Goal: Task Accomplishment & Management: Use online tool/utility

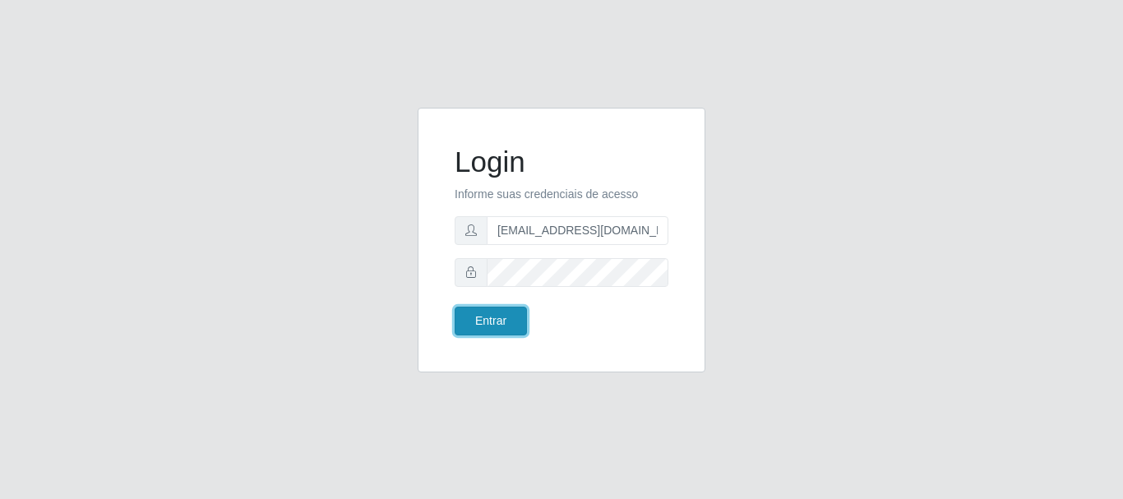
click at [500, 317] on button "Entrar" at bounding box center [491, 321] width 72 height 29
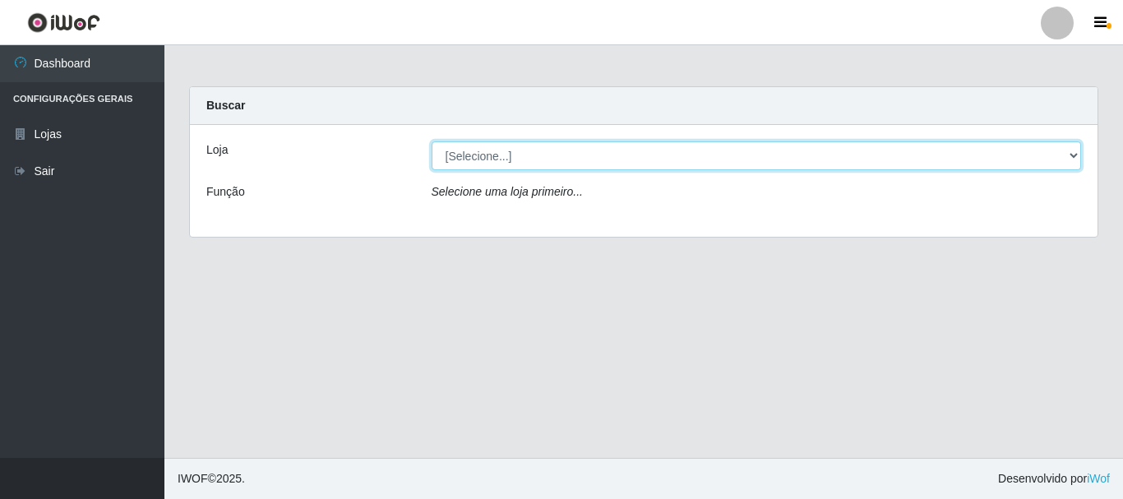
click at [1071, 152] on select "[Selecione...] SuperFácil Atacado - Rodoviária" at bounding box center [757, 155] width 650 height 29
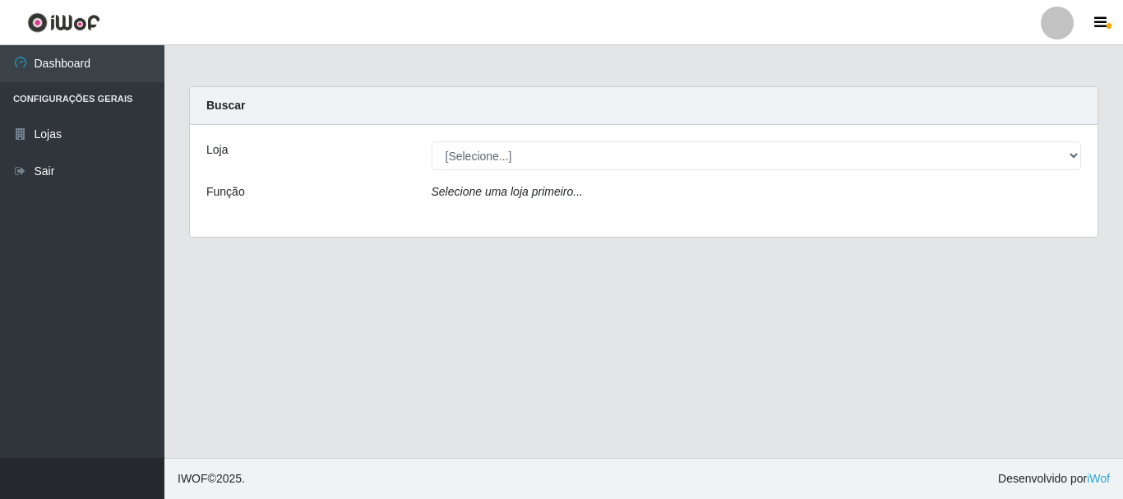
click at [851, 224] on div "Loja [Selecione...] SuperFácil Atacado - Rodoviária Função Selecione uma loja p…" at bounding box center [644, 181] width 908 height 112
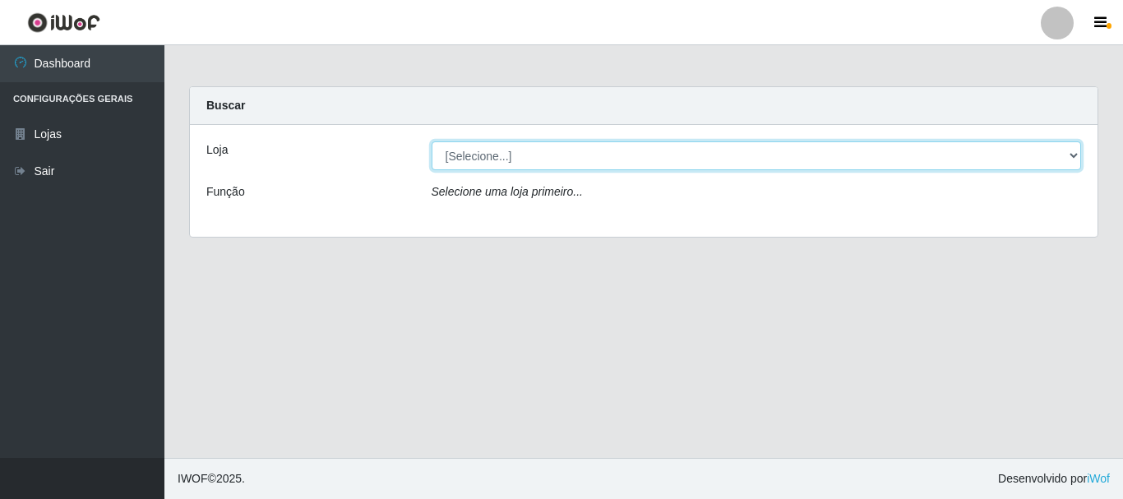
click at [1070, 151] on select "[Selecione...] SuperFácil Atacado - Rodoviária" at bounding box center [757, 155] width 650 height 29
select select "400"
click at [432, 141] on select "[Selecione...] SuperFácil Atacado - Rodoviária" at bounding box center [757, 155] width 650 height 29
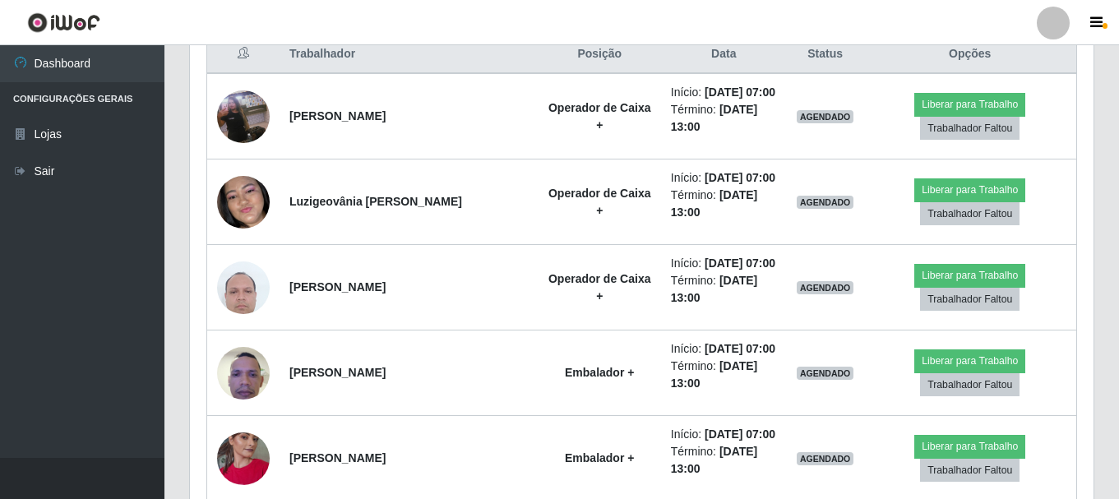
scroll to position [627, 0]
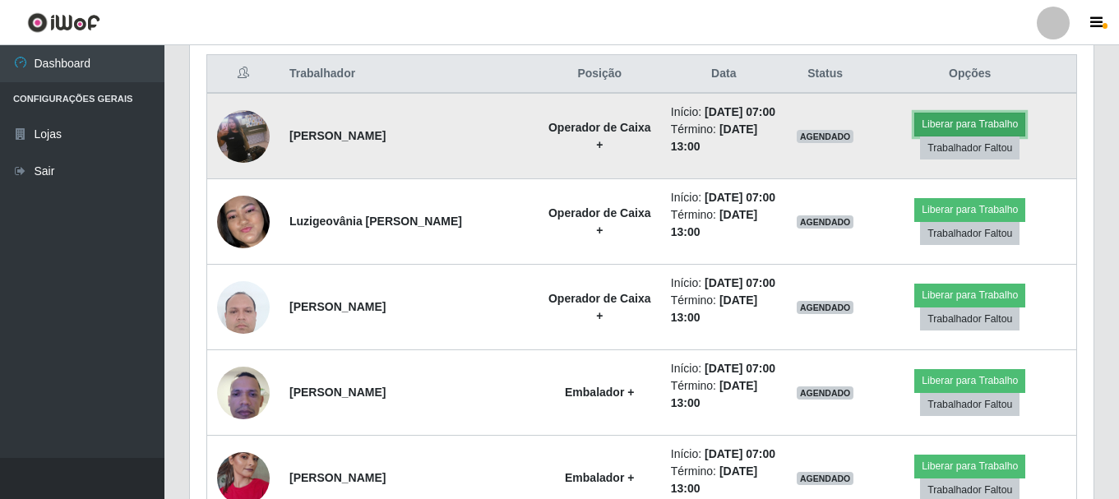
click at [940, 120] on button "Liberar para Trabalho" at bounding box center [969, 124] width 111 height 23
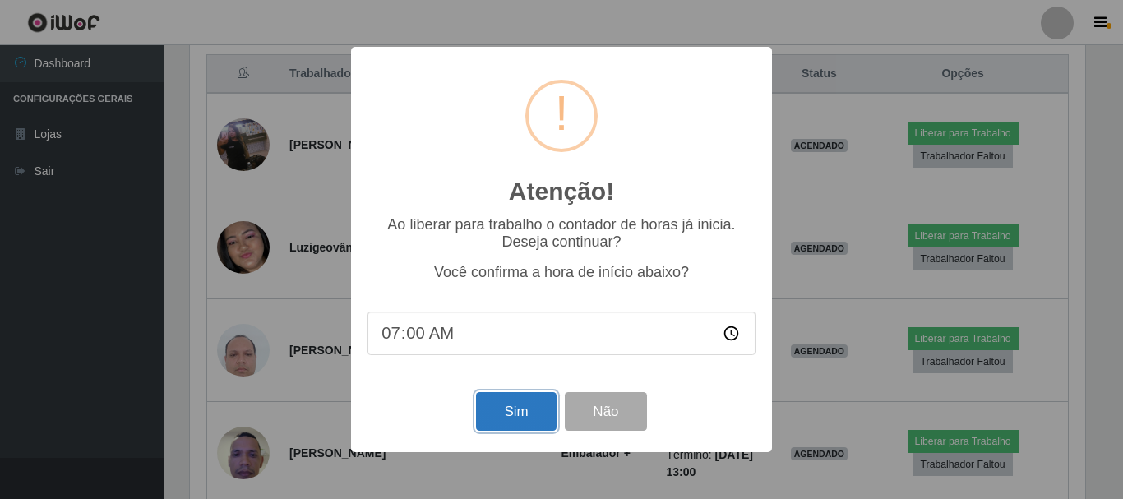
click at [492, 405] on button "Sim" at bounding box center [516, 411] width 80 height 39
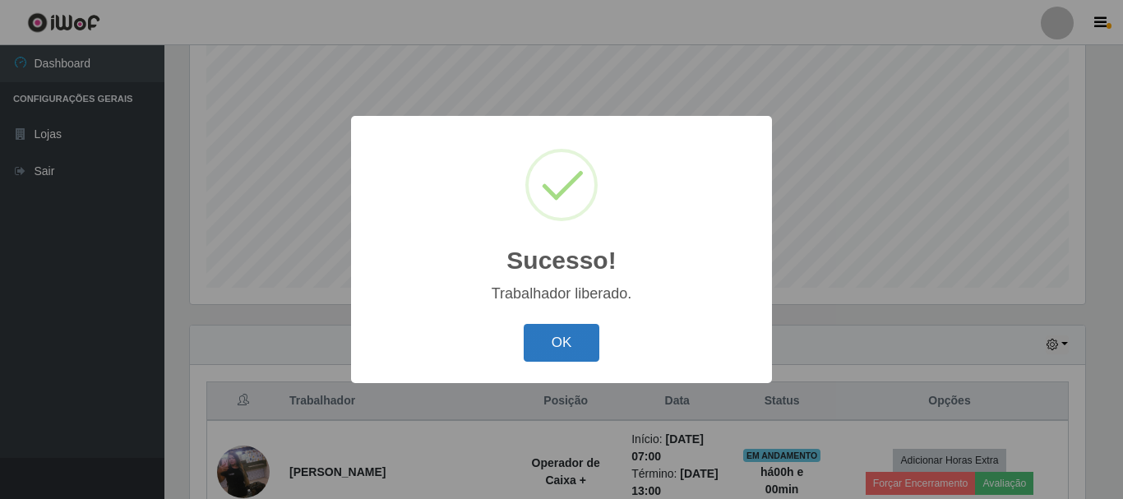
click at [543, 339] on button "OK" at bounding box center [562, 343] width 76 height 39
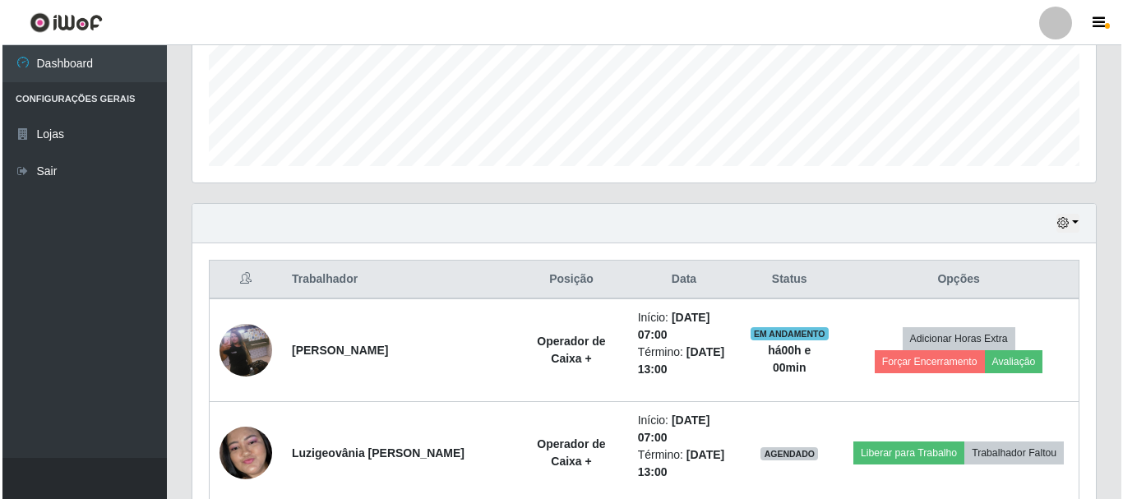
scroll to position [547, 0]
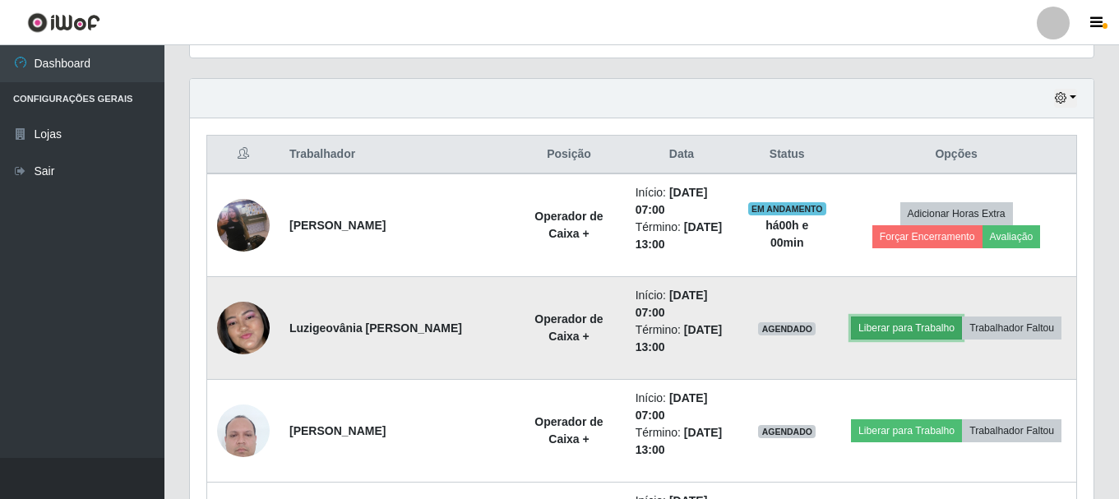
click at [869, 328] on button "Liberar para Trabalho" at bounding box center [906, 328] width 111 height 23
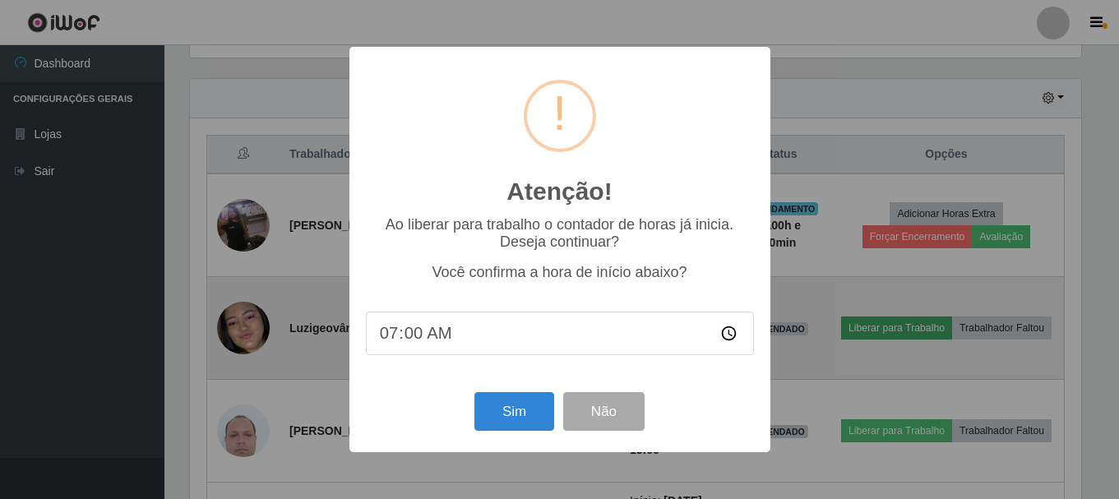
scroll to position [341, 895]
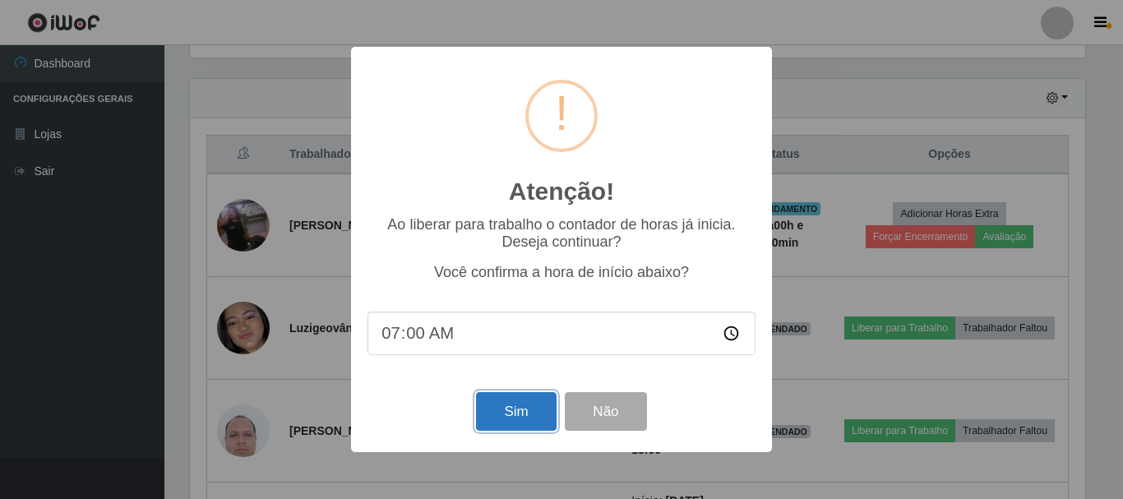
click at [509, 419] on button "Sim" at bounding box center [516, 411] width 80 height 39
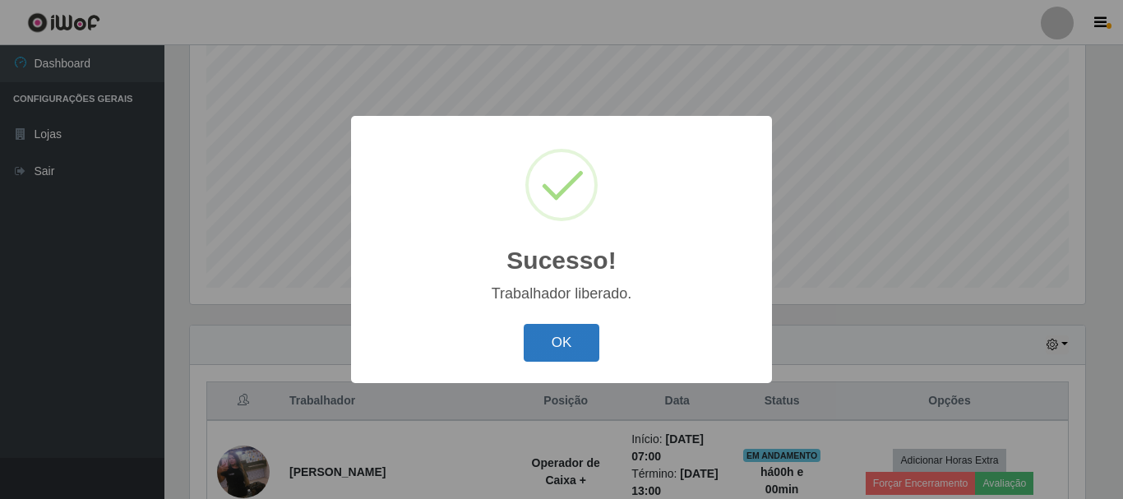
click at [567, 343] on button "OK" at bounding box center [562, 343] width 76 height 39
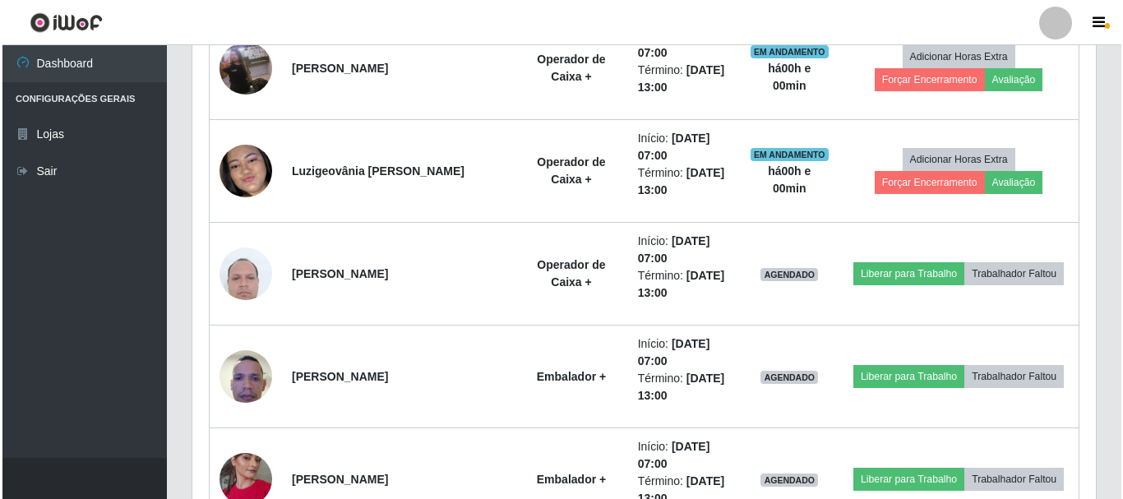
scroll to position [711, 0]
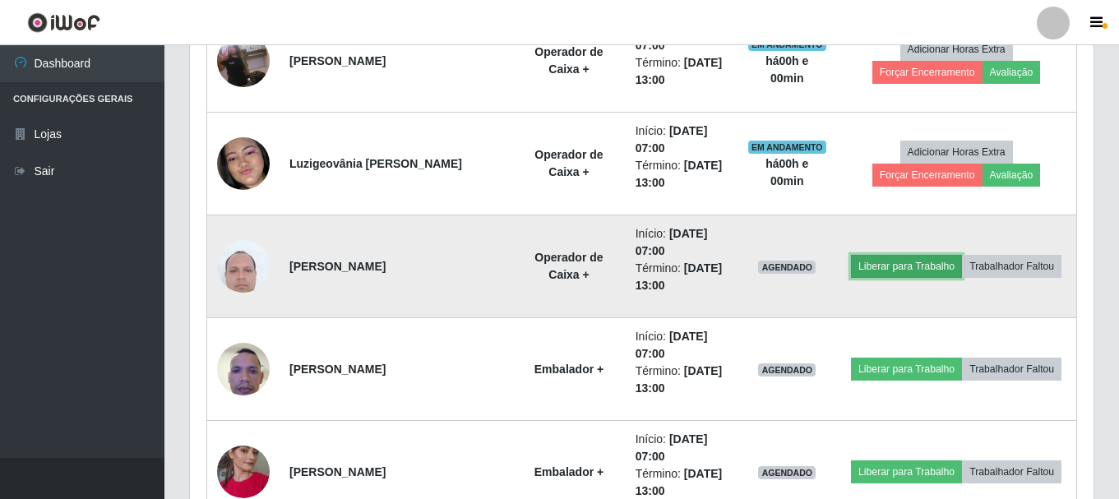
click at [905, 266] on button "Liberar para Trabalho" at bounding box center [906, 266] width 111 height 23
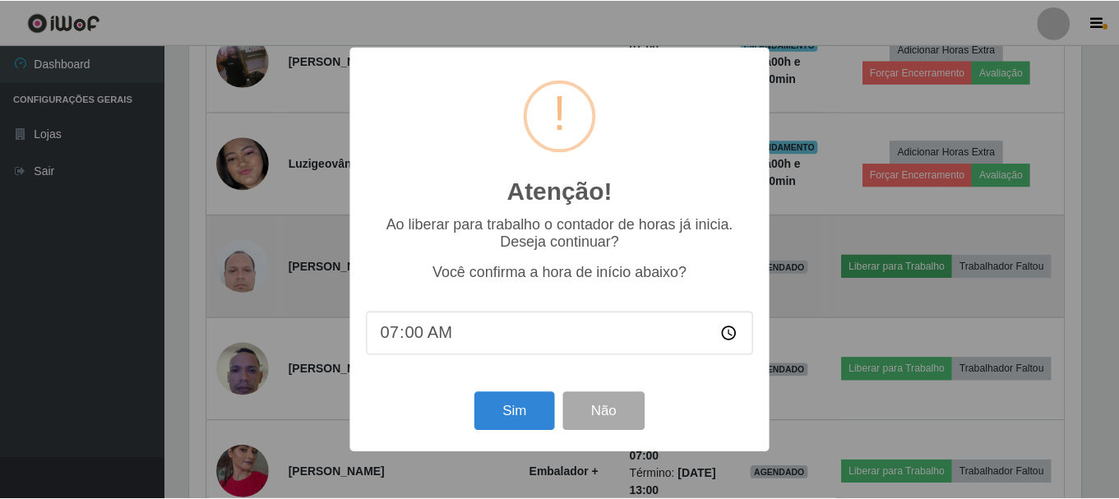
scroll to position [341, 895]
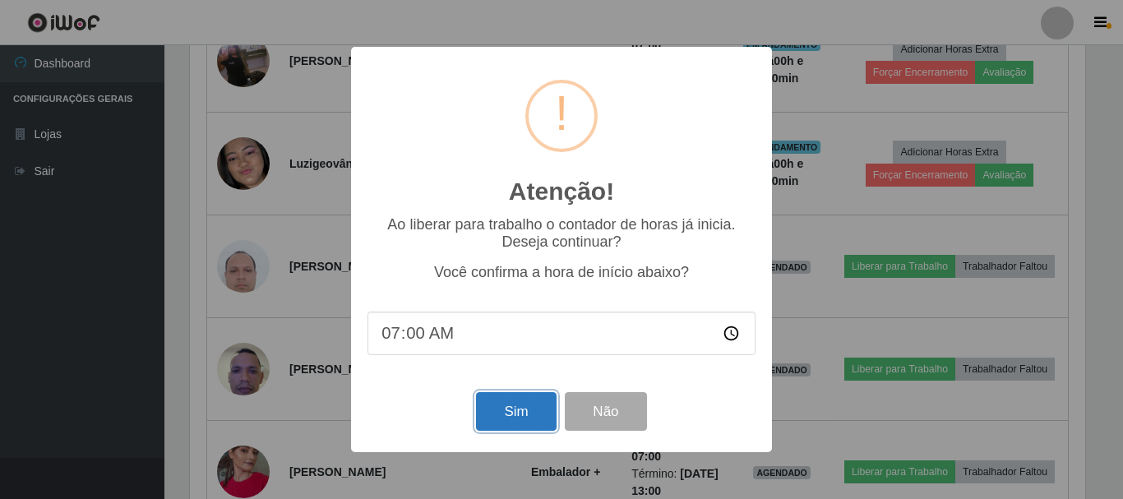
click at [515, 418] on button "Sim" at bounding box center [516, 411] width 80 height 39
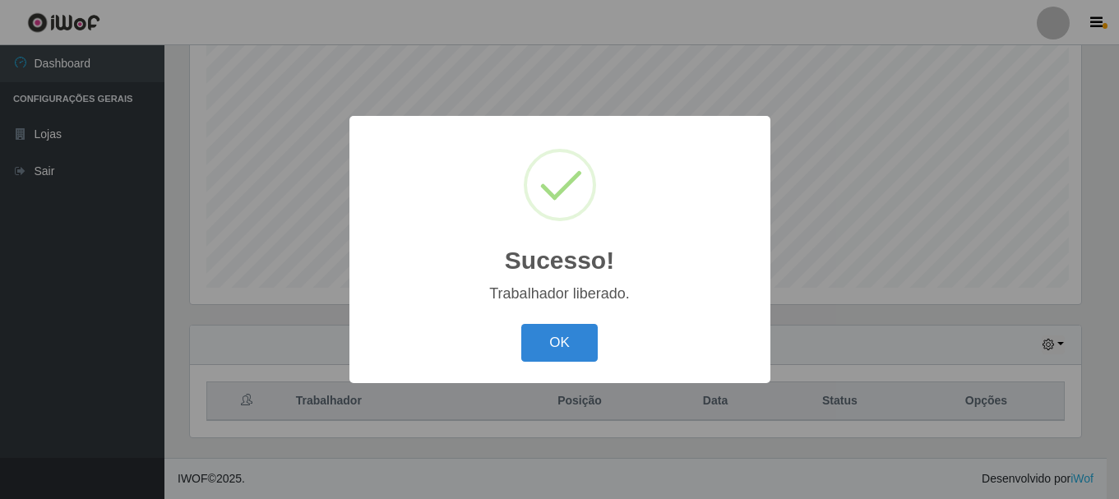
scroll to position [0, 0]
click at [578, 335] on button "OK" at bounding box center [562, 343] width 76 height 39
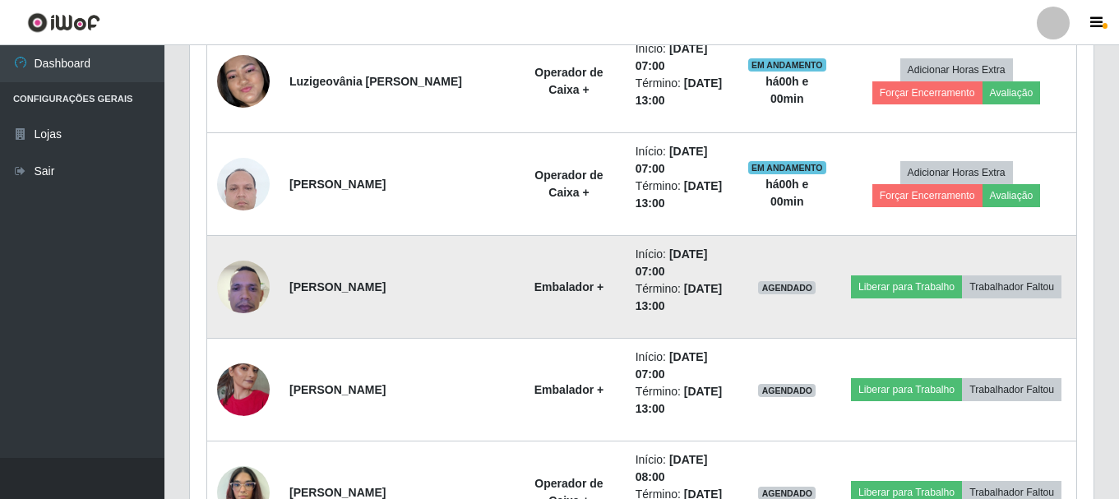
scroll to position [876, 0]
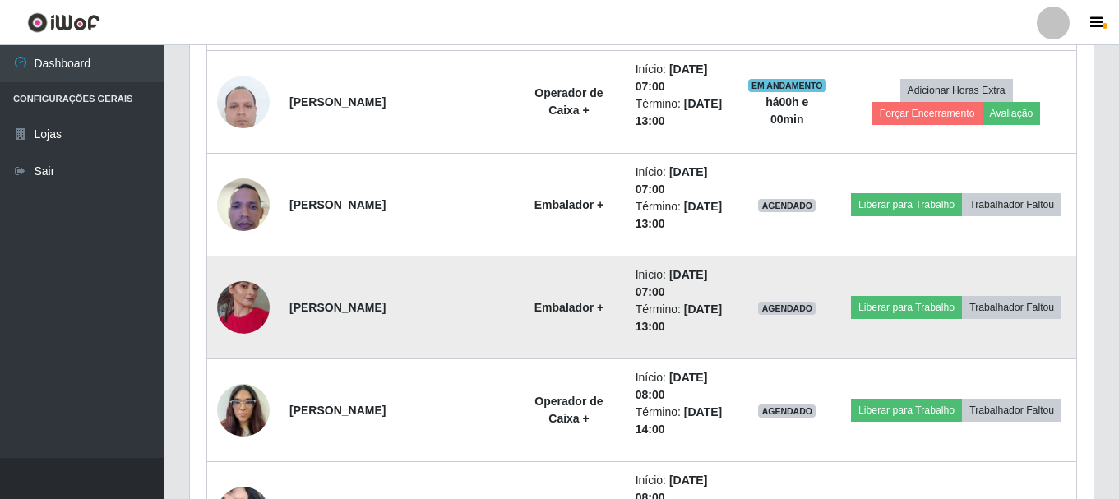
click at [238, 295] on img at bounding box center [243, 308] width 53 height 94
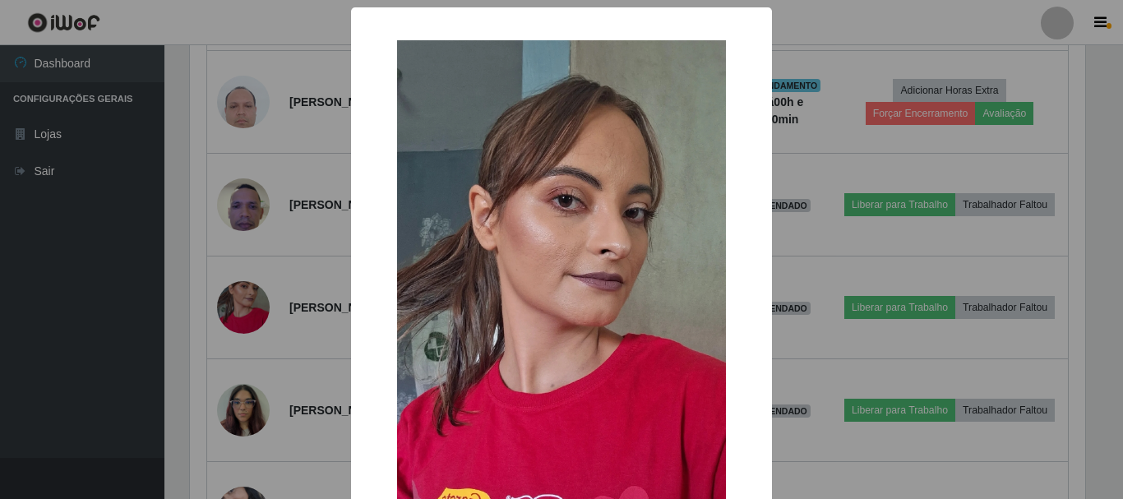
click at [305, 328] on div "× OK Cancel" at bounding box center [561, 249] width 1123 height 499
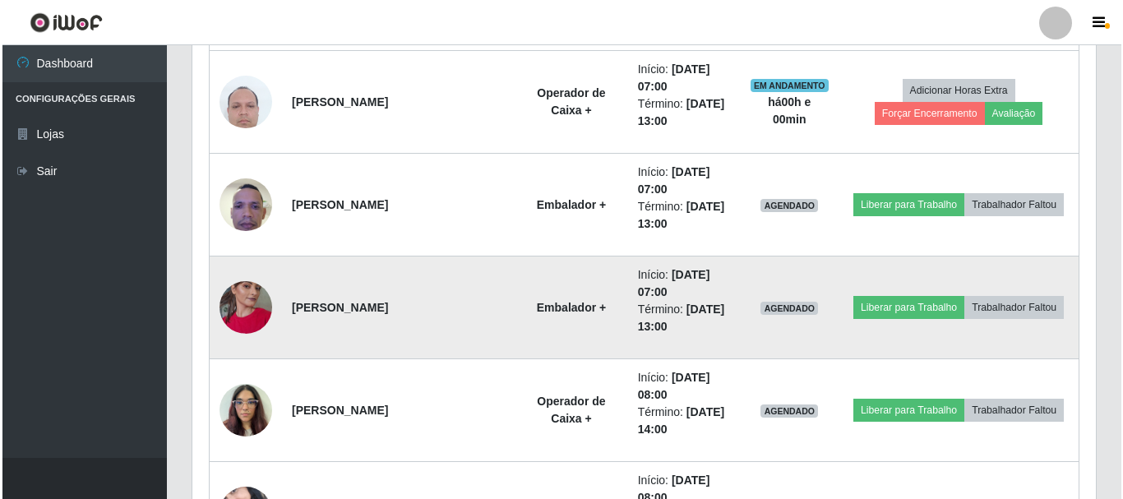
scroll to position [341, 903]
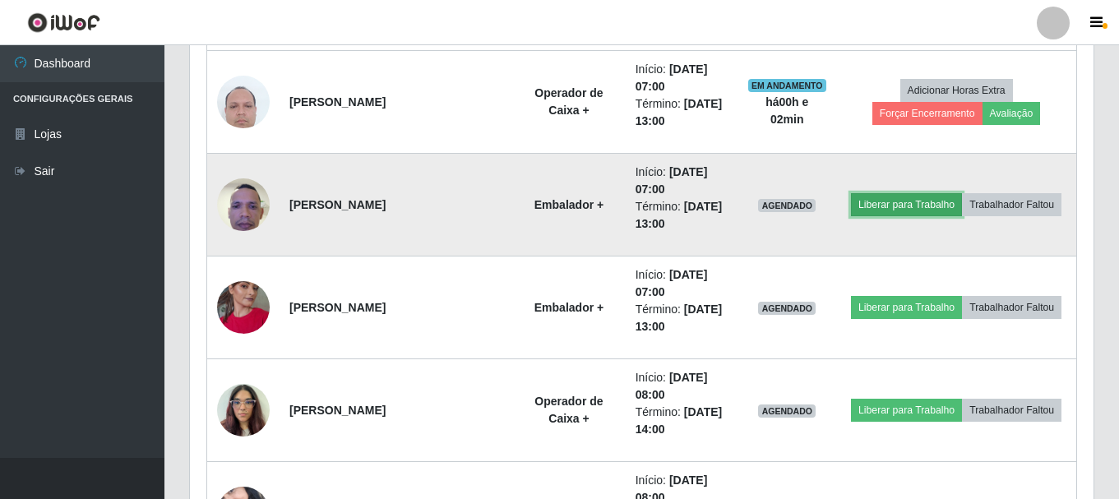
click at [888, 210] on button "Liberar para Trabalho" at bounding box center [906, 204] width 111 height 23
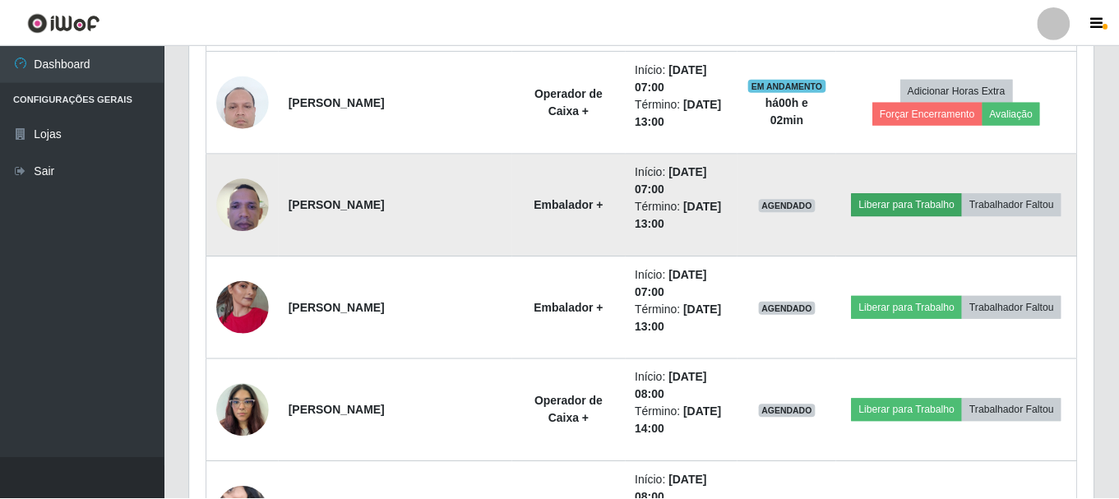
scroll to position [341, 895]
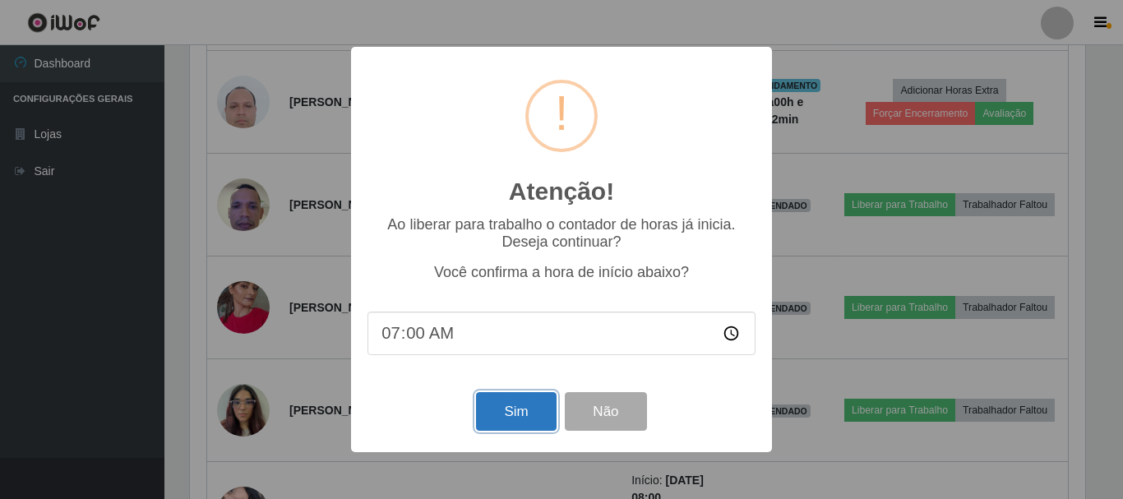
click at [528, 414] on button "Sim" at bounding box center [516, 411] width 80 height 39
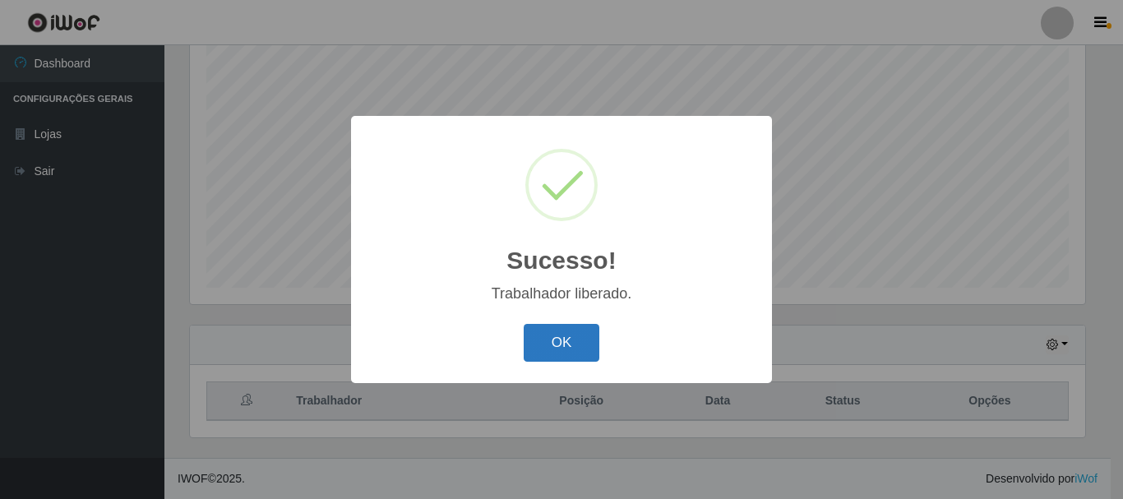
click at [566, 343] on button "OK" at bounding box center [562, 343] width 76 height 39
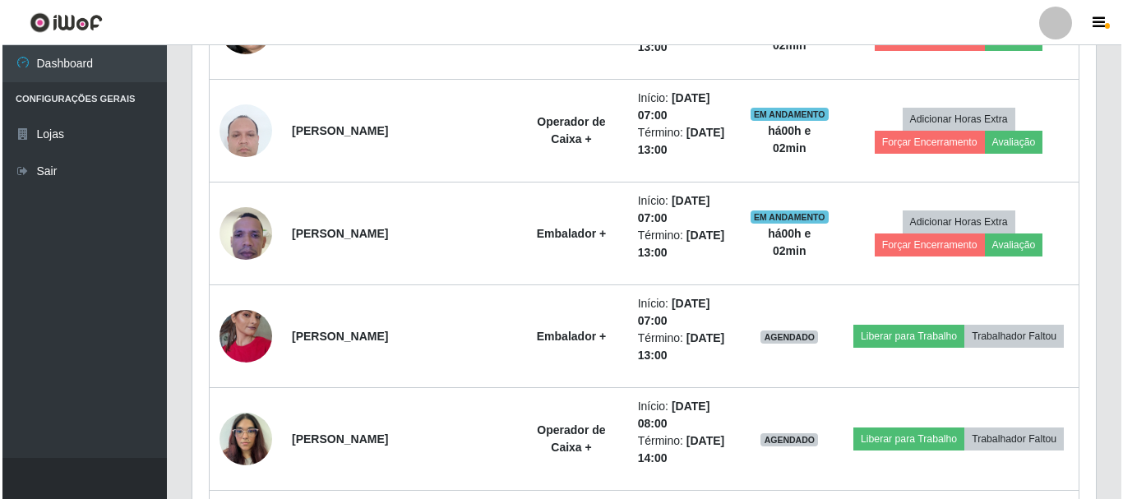
scroll to position [876, 0]
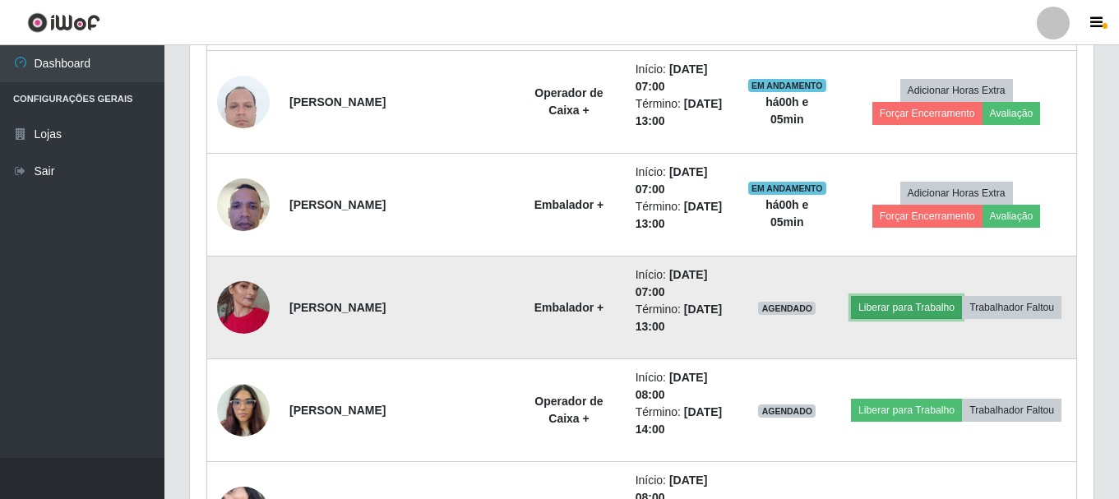
click at [911, 315] on button "Liberar para Trabalho" at bounding box center [906, 307] width 111 height 23
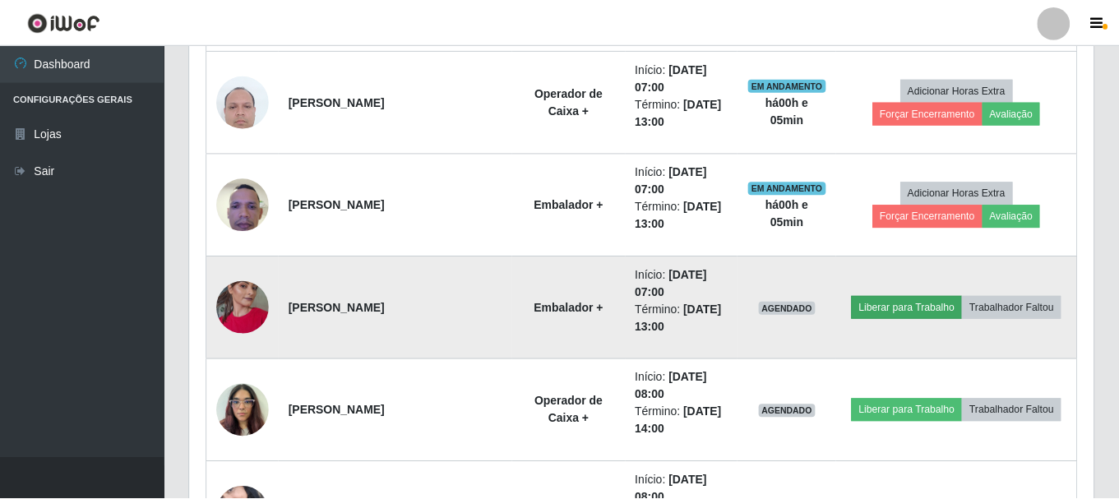
scroll to position [341, 895]
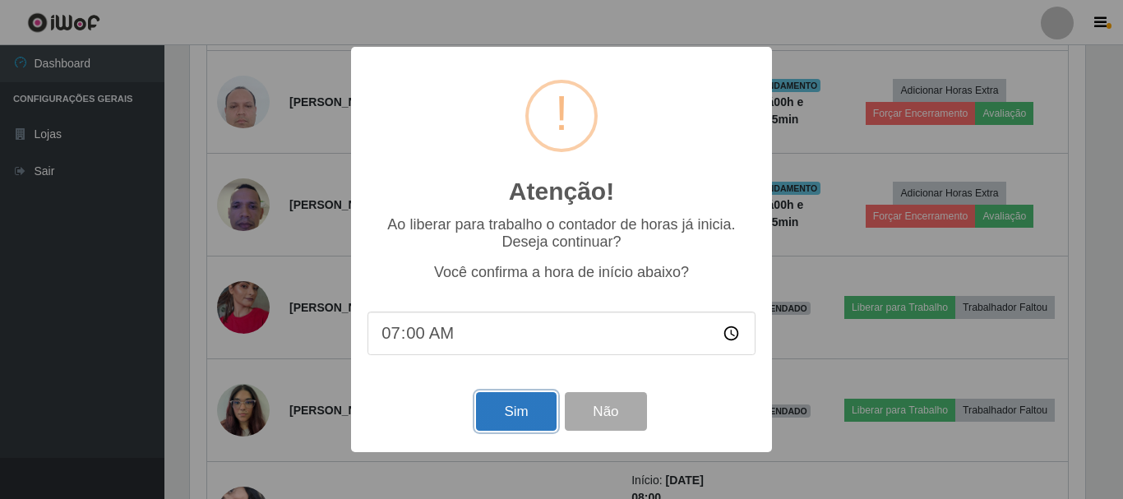
click at [526, 409] on button "Sim" at bounding box center [516, 411] width 80 height 39
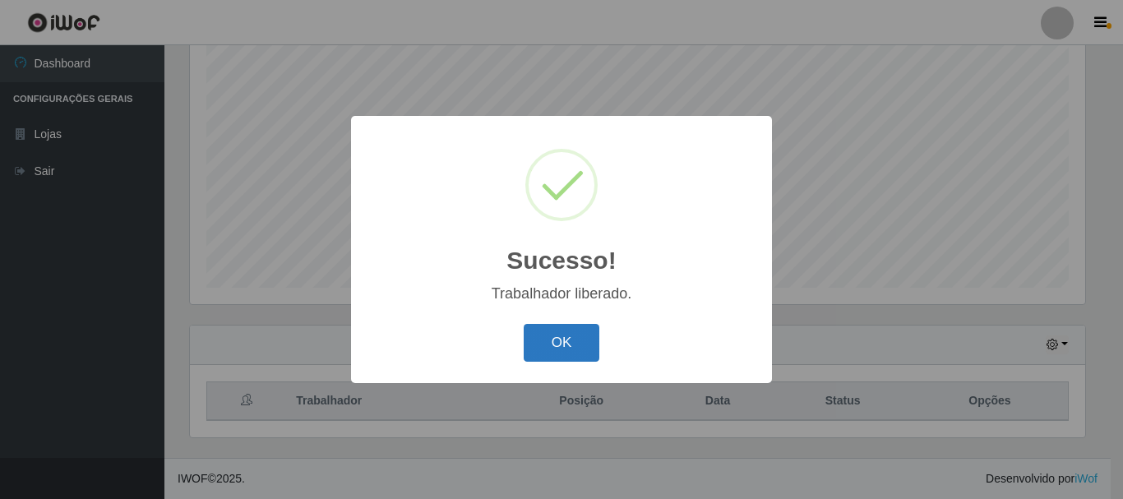
click at [557, 353] on button "OK" at bounding box center [562, 343] width 76 height 39
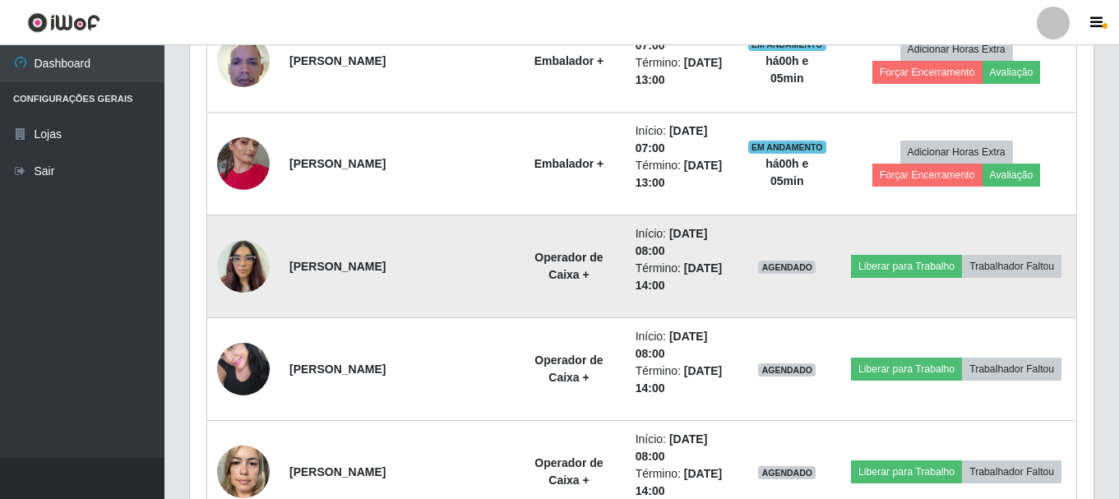
scroll to position [1122, 0]
